Goal: Find specific page/section: Find specific page/section

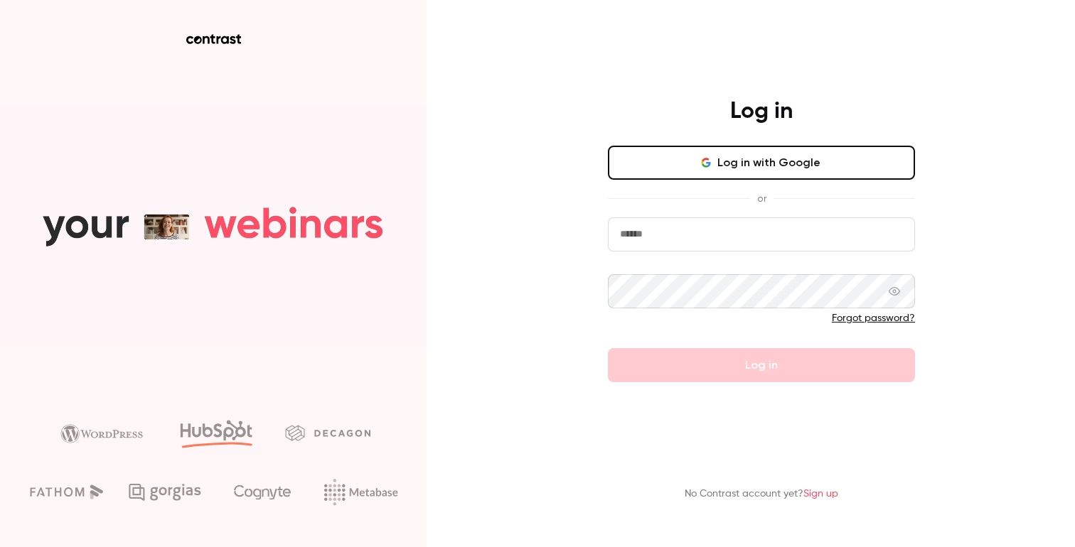
click at [732, 171] on button "Log in with Google" at bounding box center [761, 163] width 307 height 34
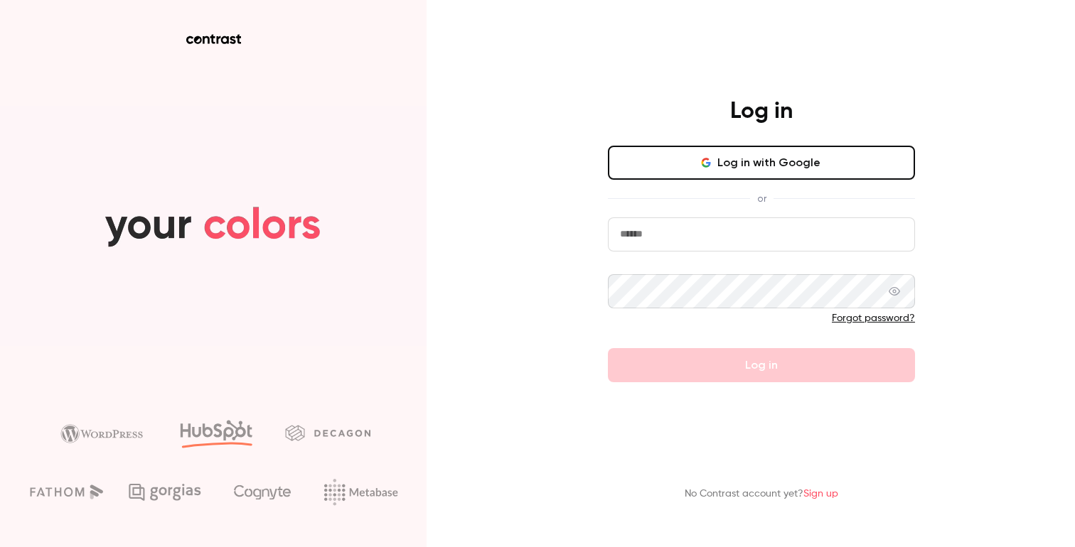
click at [802, 219] on input "email" at bounding box center [761, 234] width 307 height 34
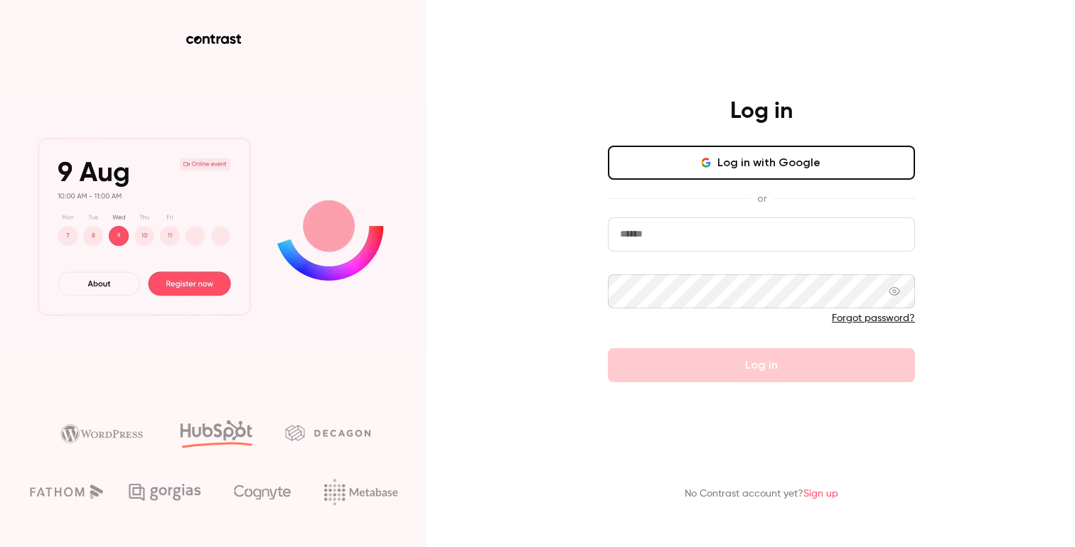
click at [0, 547] on com-1password-button at bounding box center [0, 547] width 0 height 0
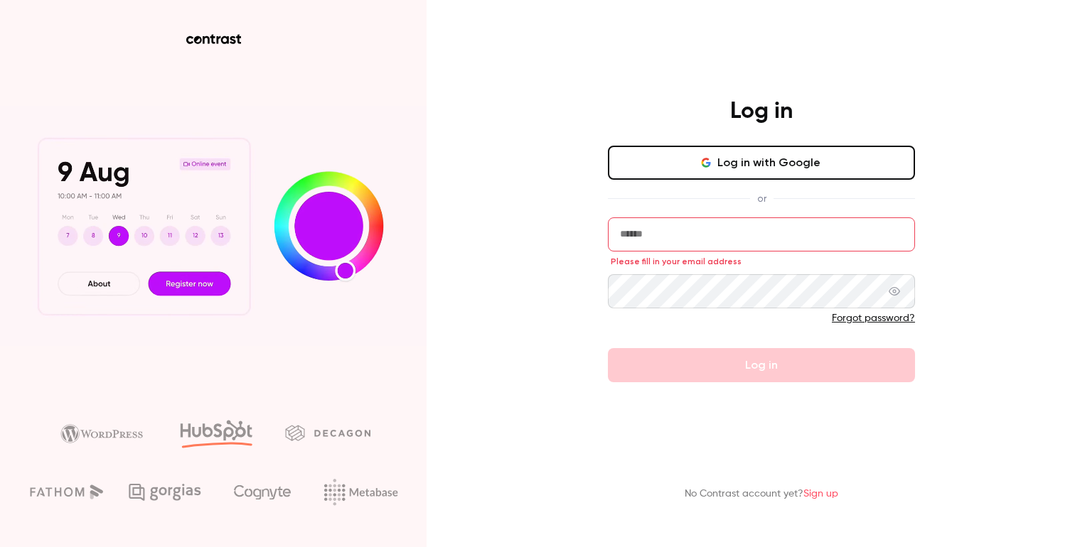
type input "**********"
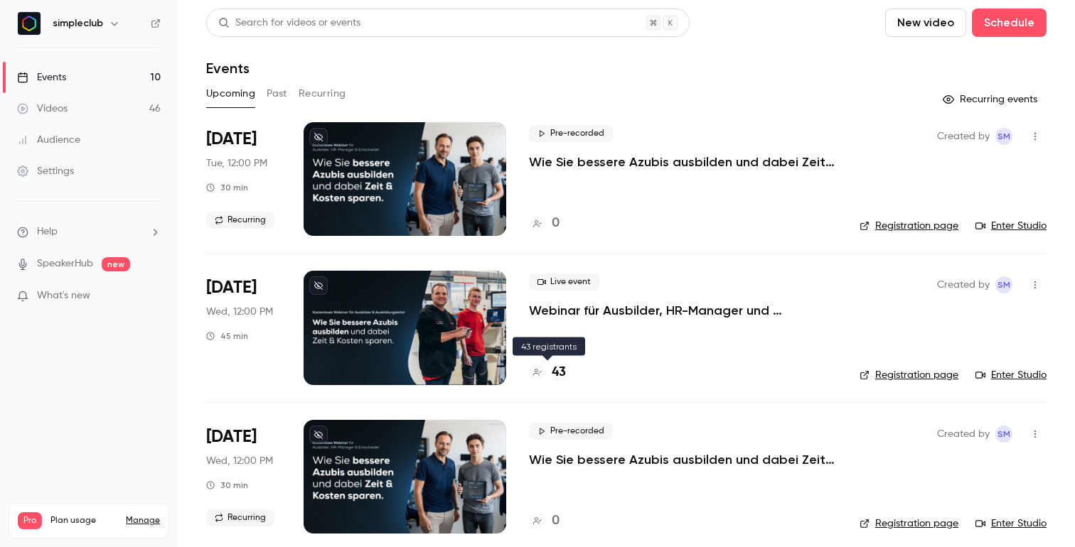
click at [559, 370] on h4 "43" at bounding box center [559, 372] width 14 height 19
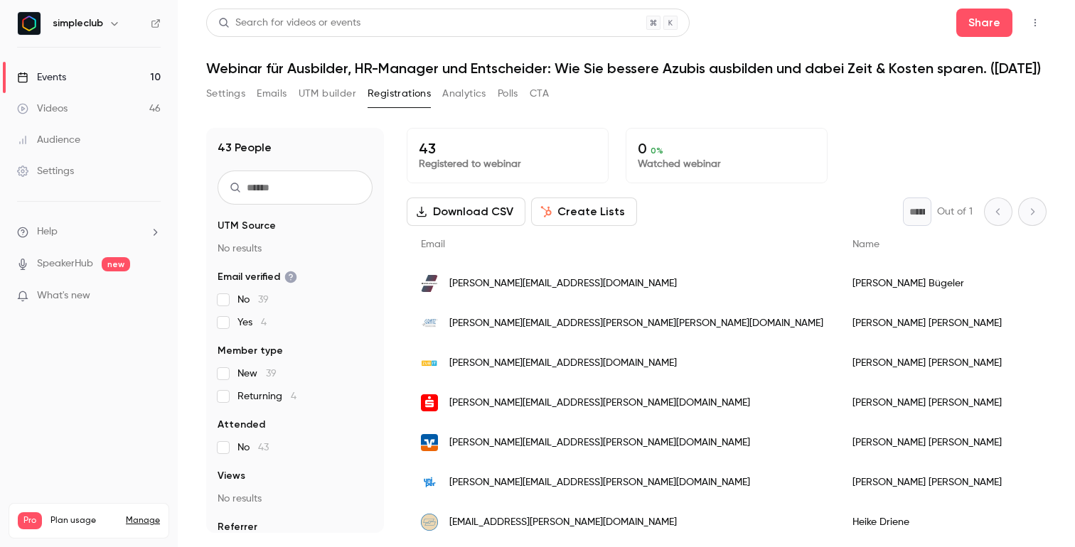
click at [21, 16] on img at bounding box center [29, 23] width 23 height 23
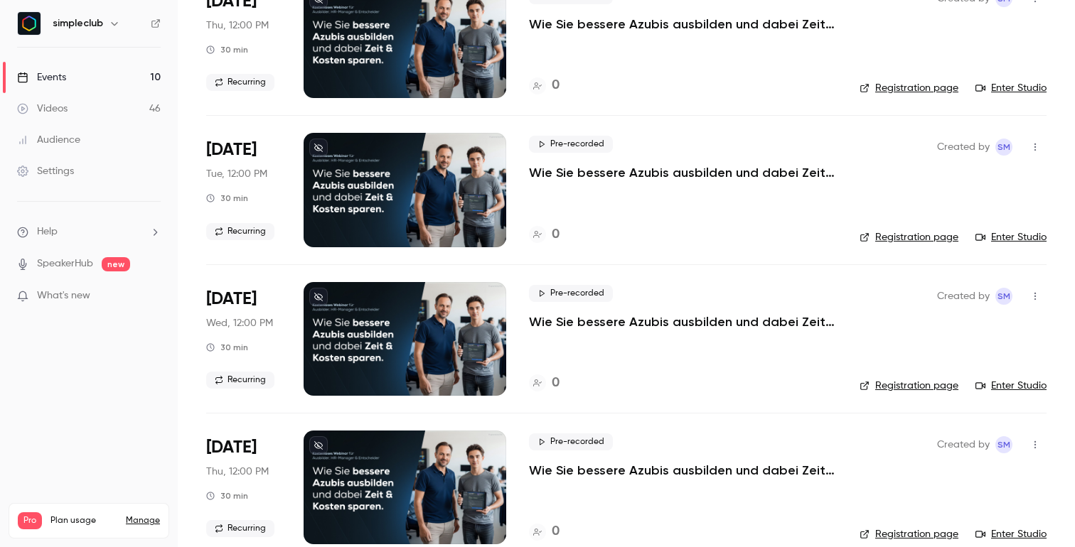
scroll to position [1053, 0]
